Goal: Find specific page/section: Find specific page/section

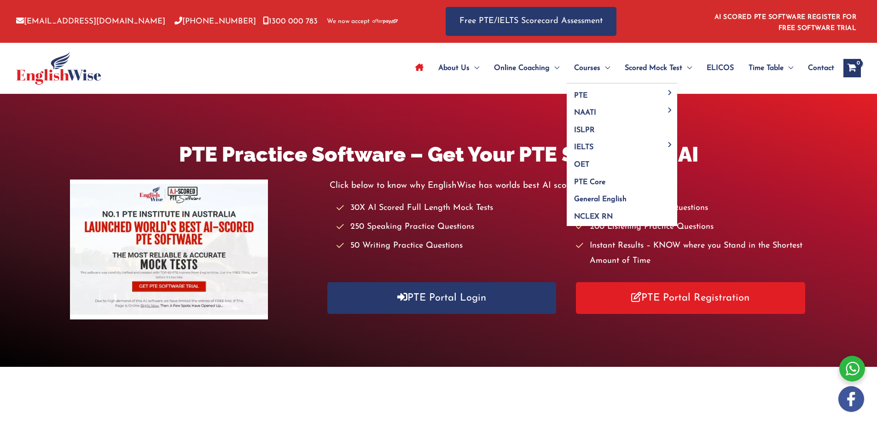
click at [580, 67] on span "Courses" at bounding box center [587, 68] width 26 height 32
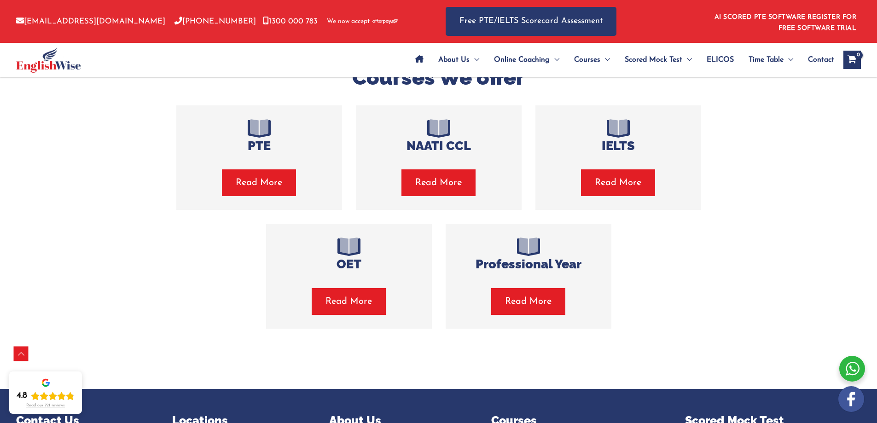
scroll to position [184, 0]
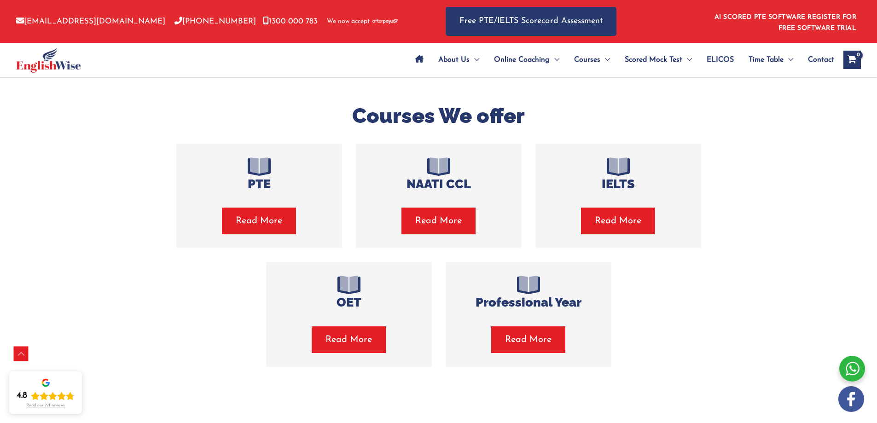
click at [423, 225] on span "Read More" at bounding box center [438, 221] width 47 height 13
